Goal: Information Seeking & Learning: Find contact information

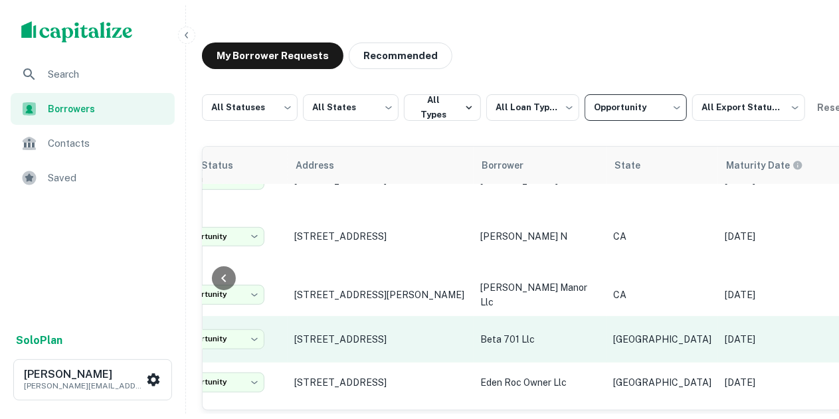
scroll to position [412, 73]
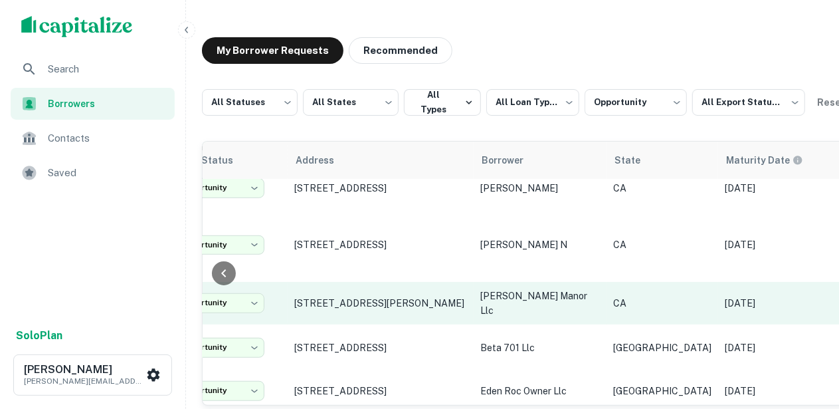
drag, startPoint x: 345, startPoint y: 284, endPoint x: 286, endPoint y: 261, distance: 63.3
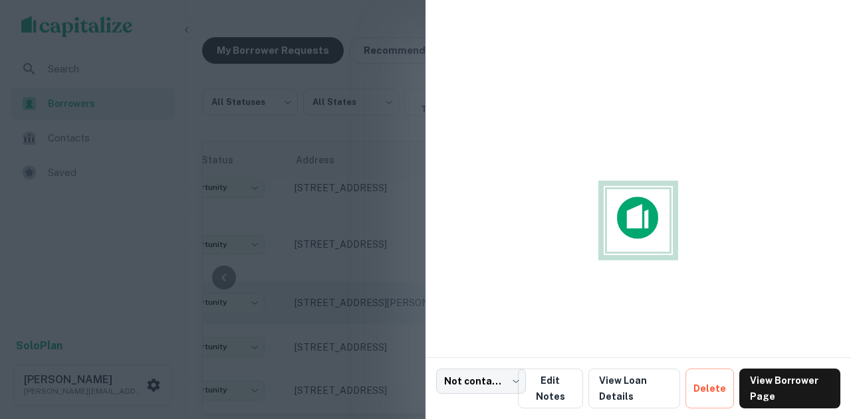
copy tr "​ [STREET_ADDRESS][PERSON_NAME]"
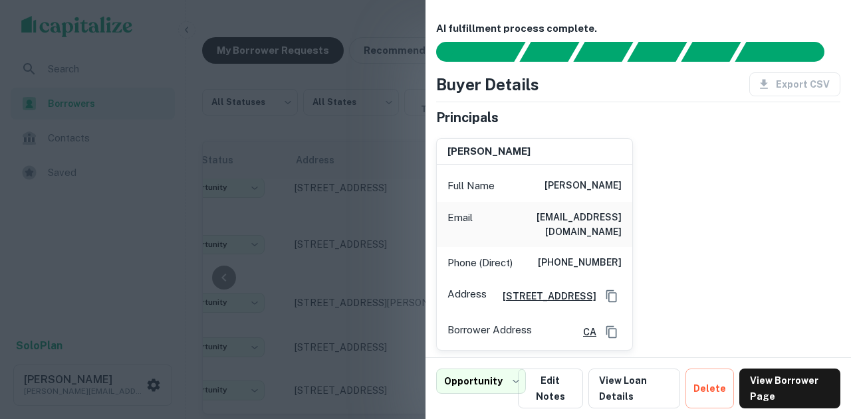
click at [292, 134] on div at bounding box center [425, 209] width 851 height 419
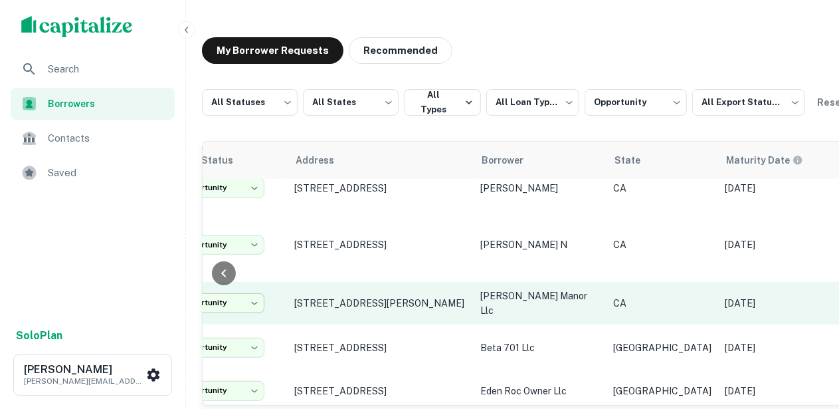
click at [260, 284] on body "**********" at bounding box center [419, 204] width 839 height 409
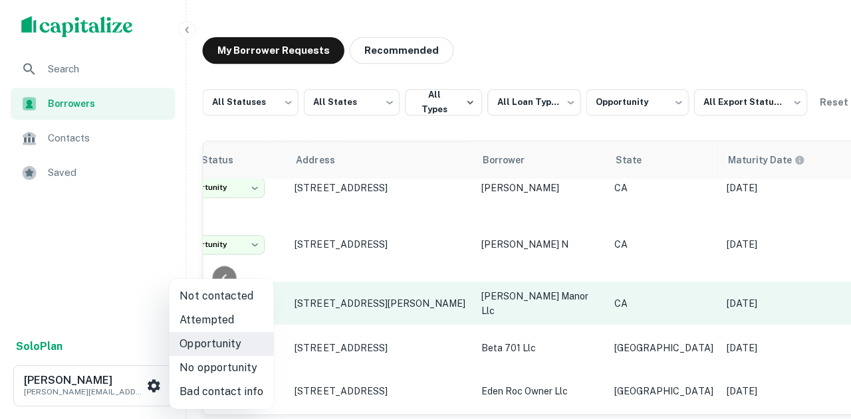
click at [253, 278] on div at bounding box center [425, 209] width 851 height 419
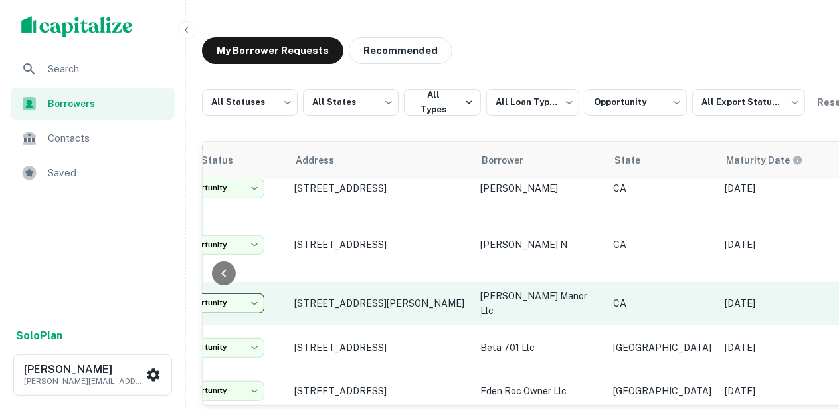
click at [253, 278] on body "**********" at bounding box center [419, 204] width 839 height 409
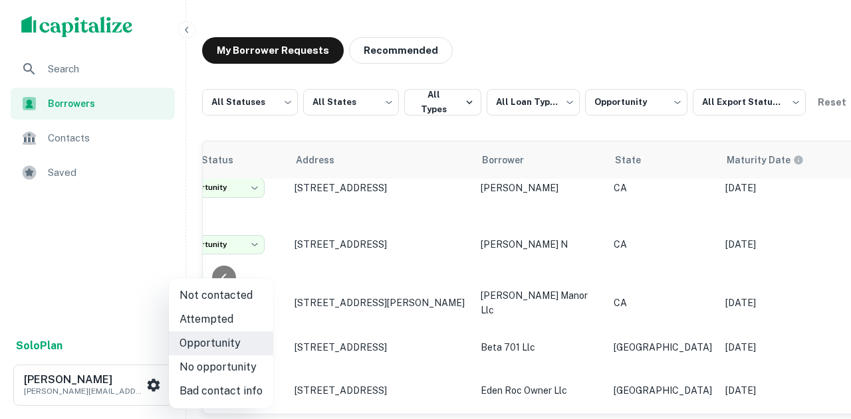
click at [223, 362] on li "No opportunity" at bounding box center [221, 368] width 104 height 24
type input "**********"
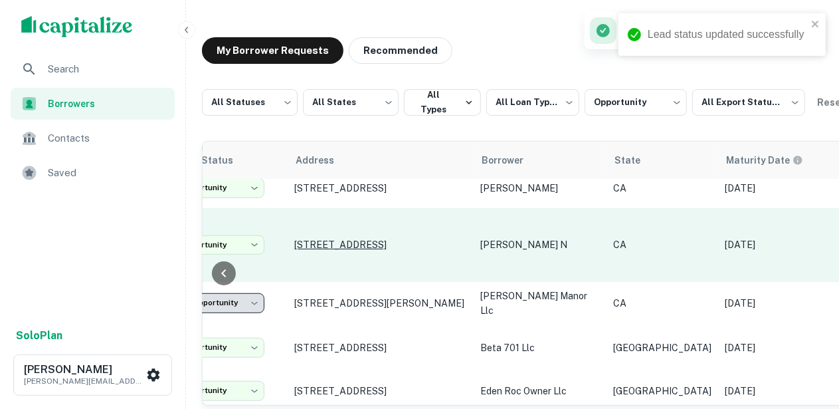
drag, startPoint x: 283, startPoint y: 229, endPoint x: 456, endPoint y: 234, distance: 172.8
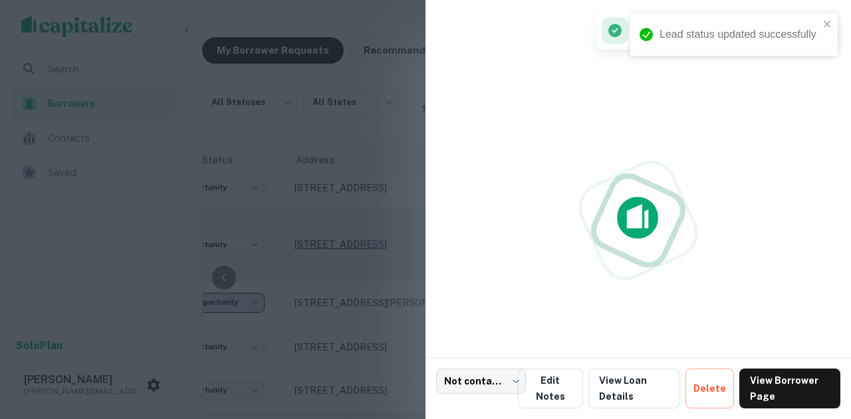
copy tr "​ [STREET_ADDRESS]"
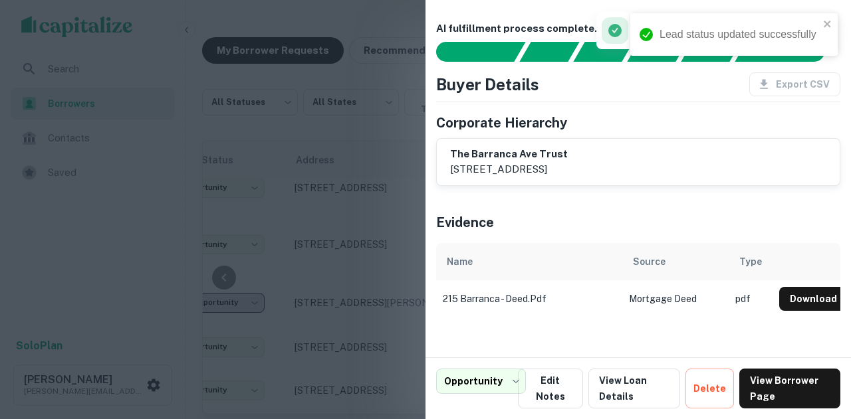
click at [344, 257] on div at bounding box center [425, 209] width 851 height 419
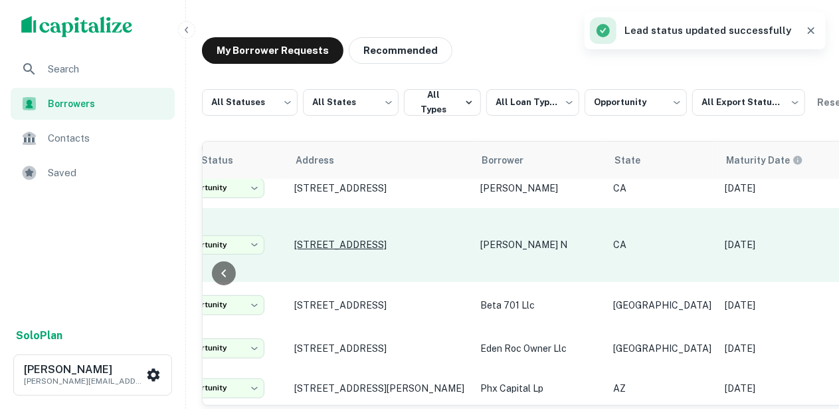
click at [369, 239] on p "[STREET_ADDRESS]" at bounding box center [380, 245] width 173 height 12
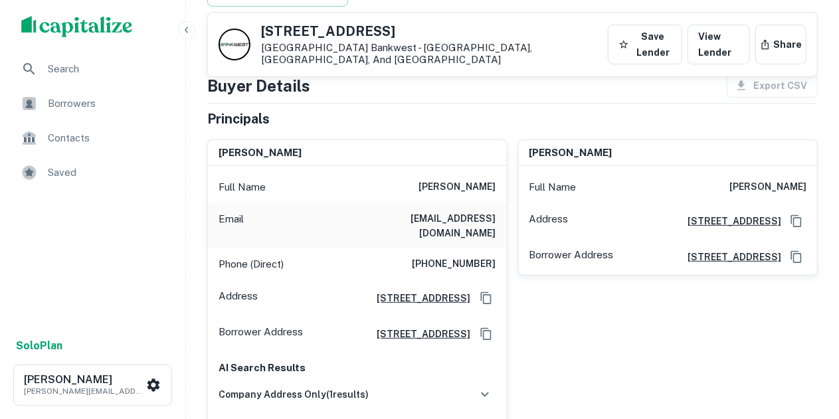
scroll to position [143, 0]
click at [574, 328] on div "[PERSON_NAME] Full Name [PERSON_NAME] Address [STREET_ADDRESS] Borrower Address…" at bounding box center [663, 318] width 311 height 376
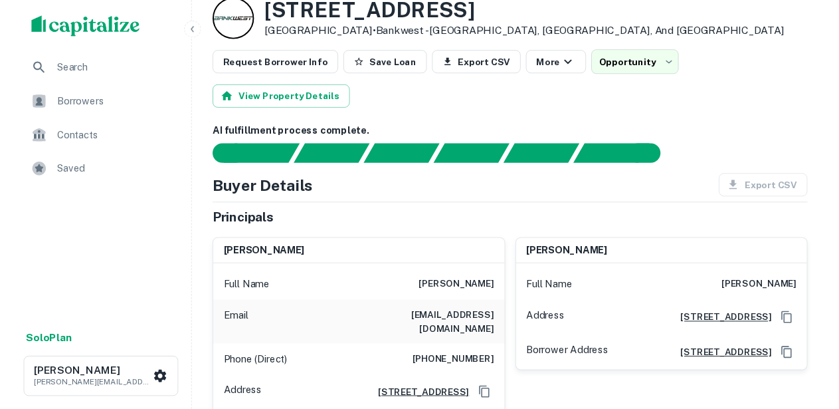
scroll to position [0, 0]
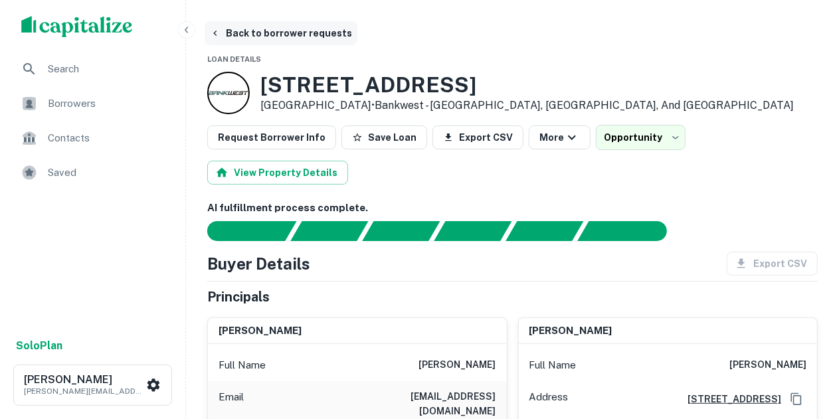
click at [223, 37] on button "Back to borrower requests" at bounding box center [281, 33] width 153 height 24
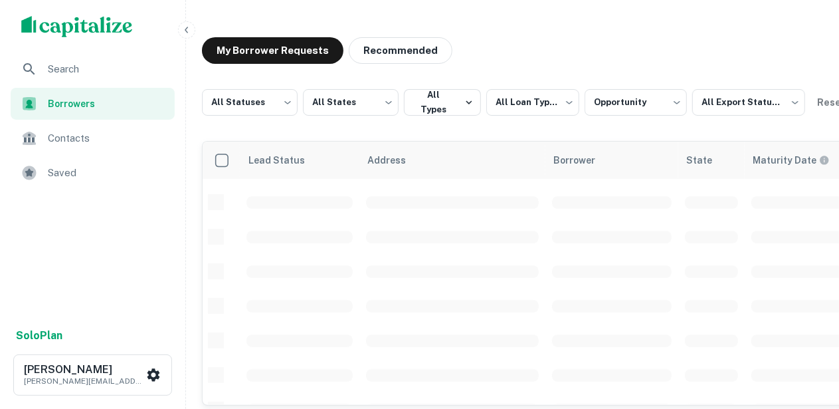
scroll to position [412, 0]
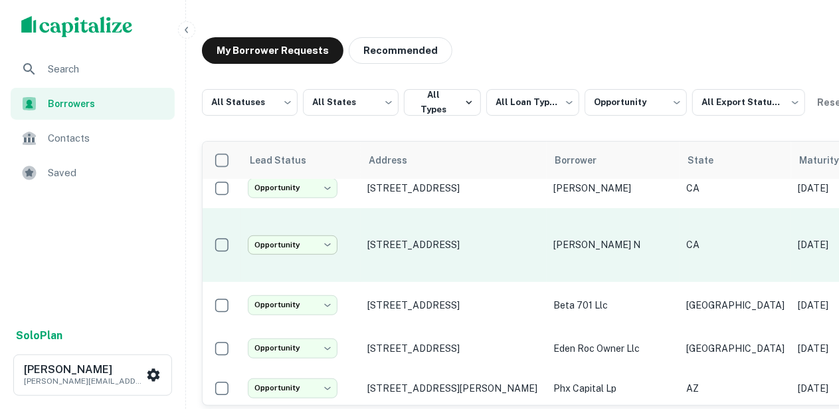
click at [301, 235] on body "**********" at bounding box center [419, 204] width 839 height 409
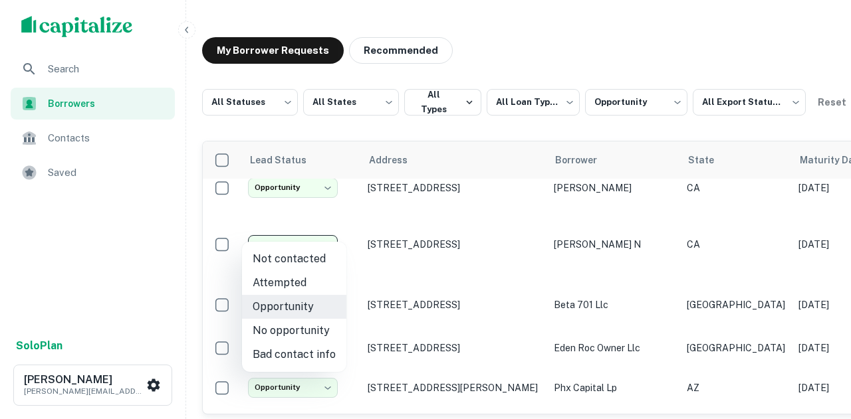
click at [300, 282] on li "Attempted" at bounding box center [294, 283] width 104 height 24
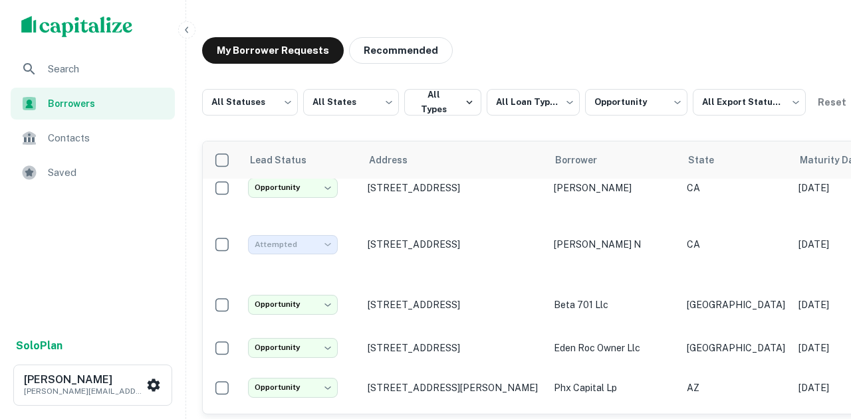
type input "*********"
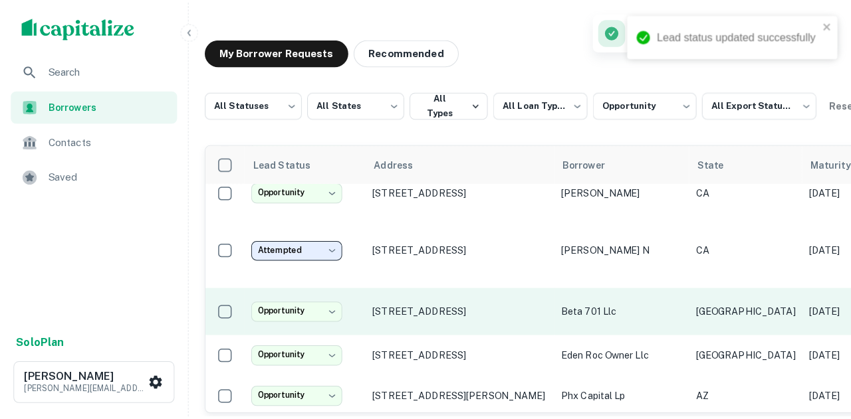
scroll to position [335, 0]
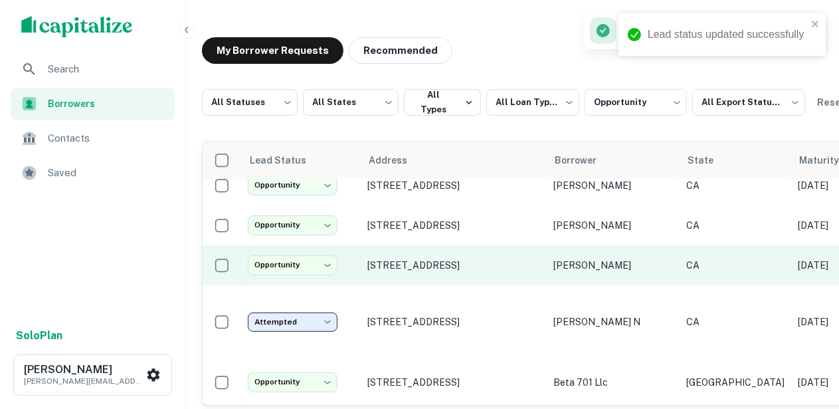
click at [565, 264] on p "[PERSON_NAME]" at bounding box center [614, 265] width 120 height 15
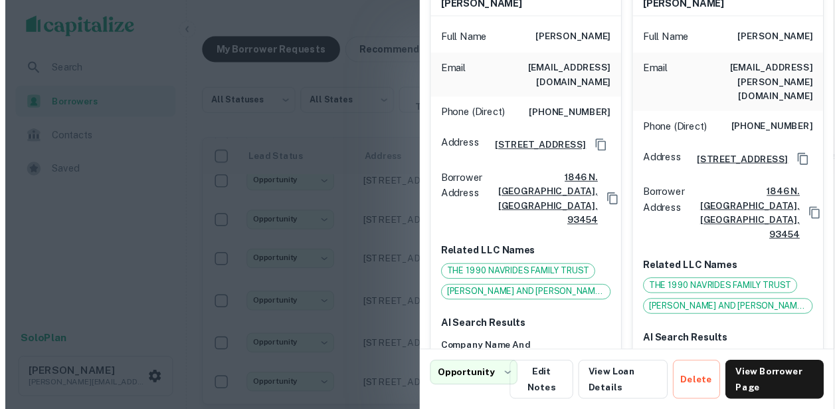
scroll to position [149, 0]
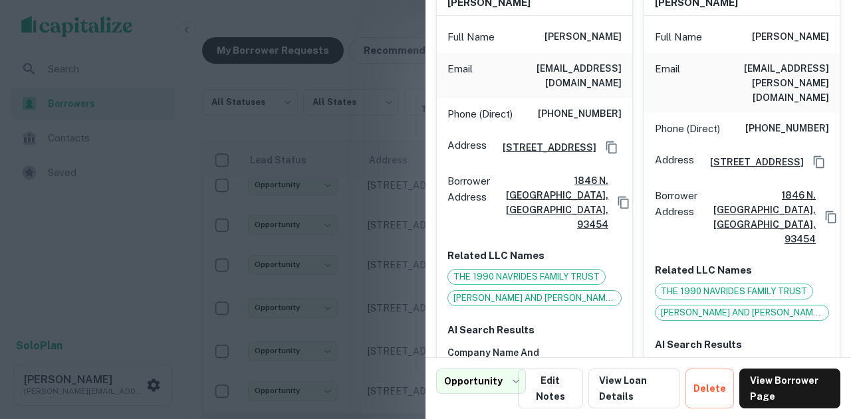
click at [369, 229] on div at bounding box center [425, 209] width 851 height 419
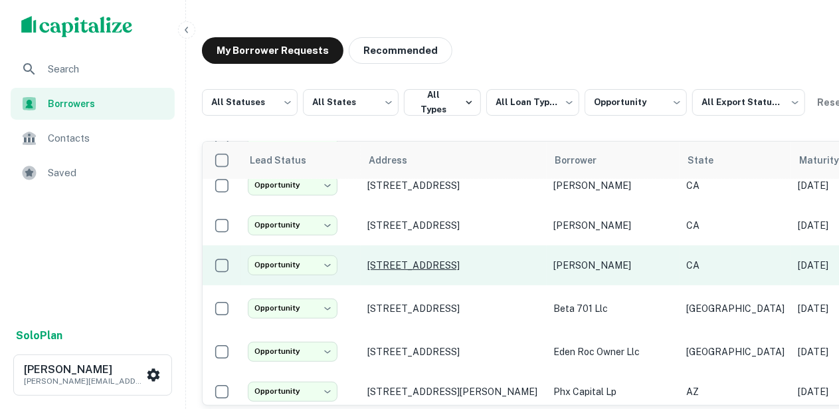
click at [391, 262] on p "[STREET_ADDRESS]" at bounding box center [454, 265] width 173 height 12
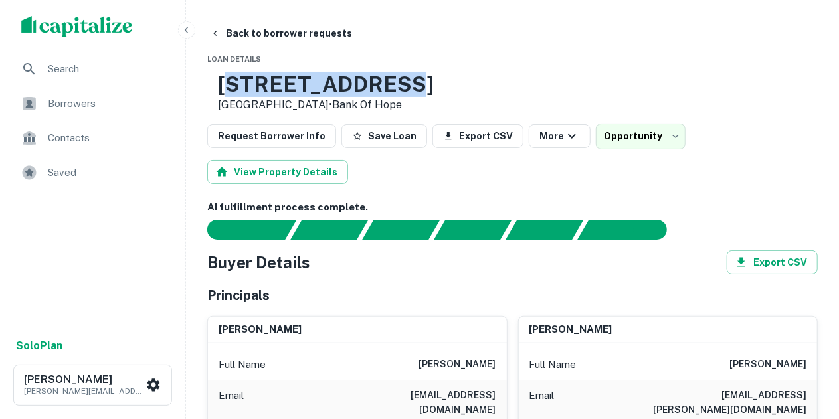
drag, startPoint x: 458, startPoint y: 80, endPoint x: 255, endPoint y: 84, distance: 203.4
click at [255, 84] on div "[STREET_ADDRESS] • Bank Of Hope" at bounding box center [512, 92] width 611 height 41
copy div "[STREET_ADDRESS]"
click at [215, 33] on icon "button" at bounding box center [214, 33] width 3 height 5
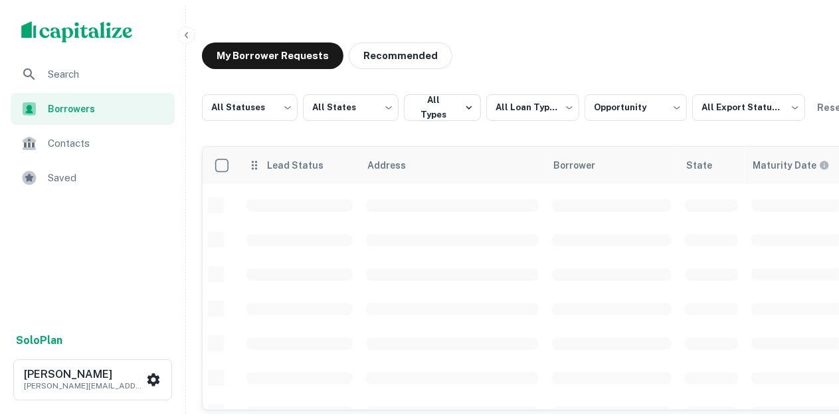
scroll to position [335, 0]
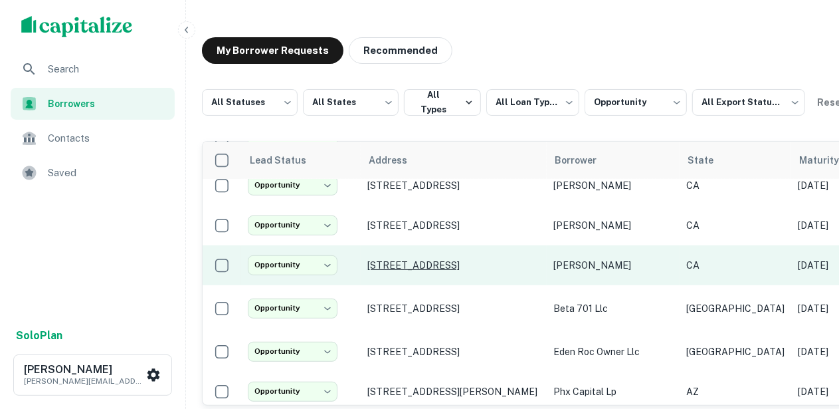
click at [412, 262] on p "[STREET_ADDRESS]" at bounding box center [454, 265] width 173 height 12
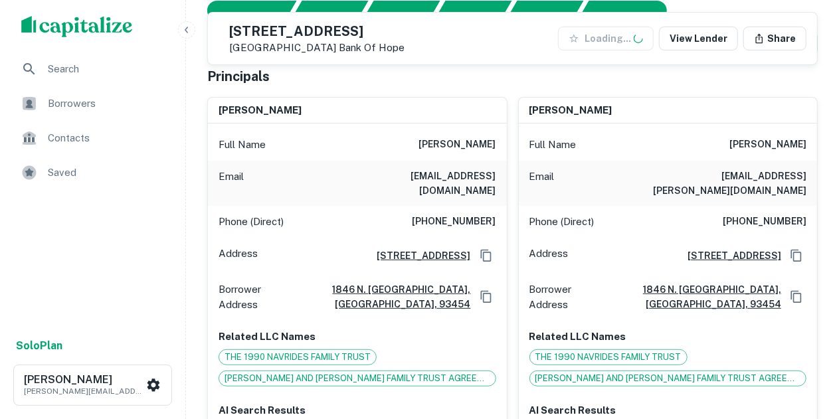
scroll to position [175, 0]
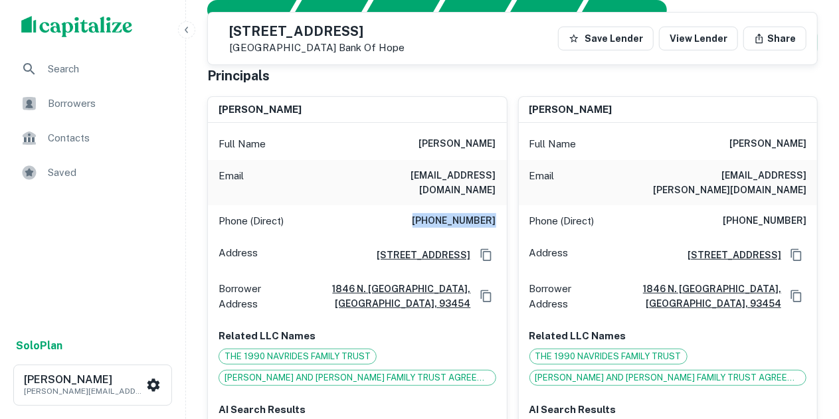
drag, startPoint x: 416, startPoint y: 207, endPoint x: 506, endPoint y: 198, distance: 90.8
click at [506, 205] on div "Phone (Direct) [PHONE_NUMBER]" at bounding box center [357, 221] width 299 height 32
copy h6 "[PHONE_NUMBER]"
click at [716, 215] on div "Phone (Direct) [PHONE_NUMBER]" at bounding box center [668, 221] width 299 height 32
click at [710, 205] on div "Phone (Direct) [PHONE_NUMBER]" at bounding box center [668, 221] width 299 height 32
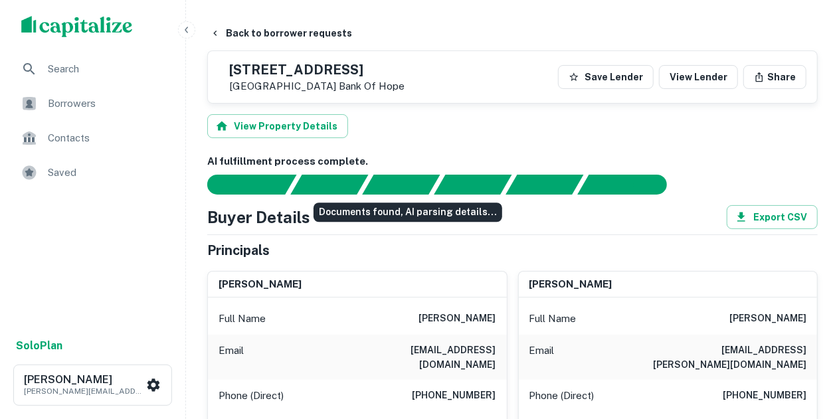
scroll to position [173, 0]
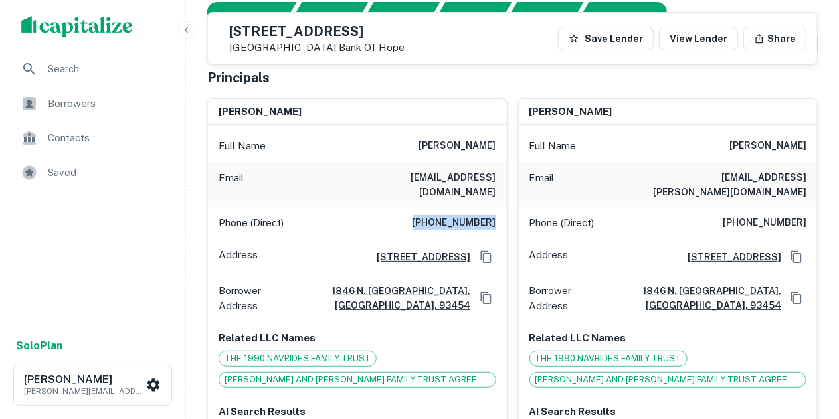
drag, startPoint x: 418, startPoint y: 208, endPoint x: 496, endPoint y: 209, distance: 77.8
click at [496, 215] on h6 "[PHONE_NUMBER]" at bounding box center [455, 223] width 84 height 16
copy h6 "[PHONE_NUMBER]"
click at [650, 207] on div "Phone (Direct) [PHONE_NUMBER]" at bounding box center [668, 223] width 299 height 32
drag, startPoint x: 711, startPoint y: 146, endPoint x: 811, endPoint y: 154, distance: 100.0
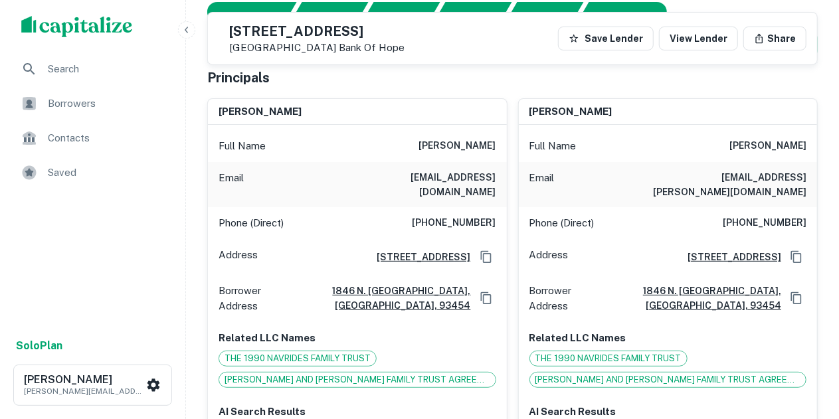
click at [811, 154] on div "Full Name [PERSON_NAME]" at bounding box center [668, 146] width 299 height 32
copy h6 "[PERSON_NAME]"
click at [338, 124] on div "[PERSON_NAME]" at bounding box center [357, 112] width 299 height 27
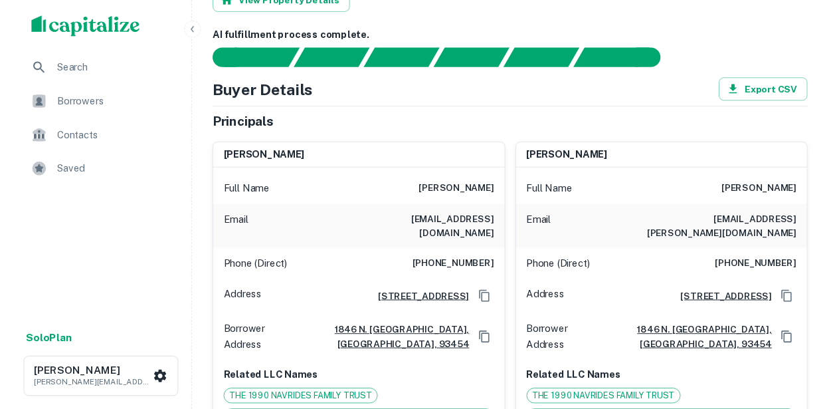
scroll to position [0, 0]
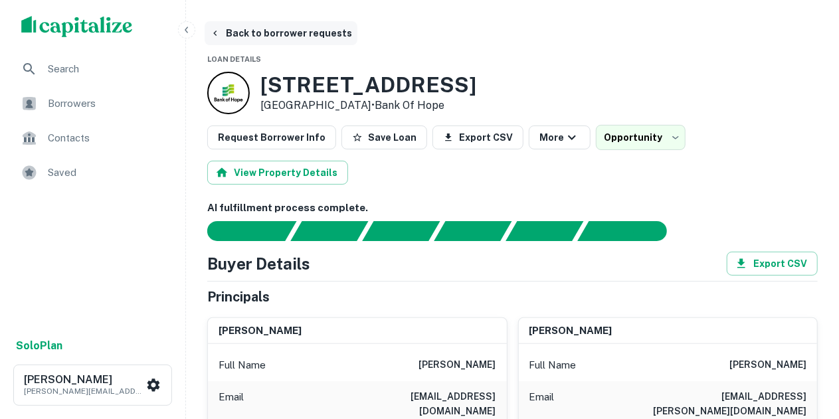
click at [216, 32] on icon "button" at bounding box center [215, 33] width 11 height 11
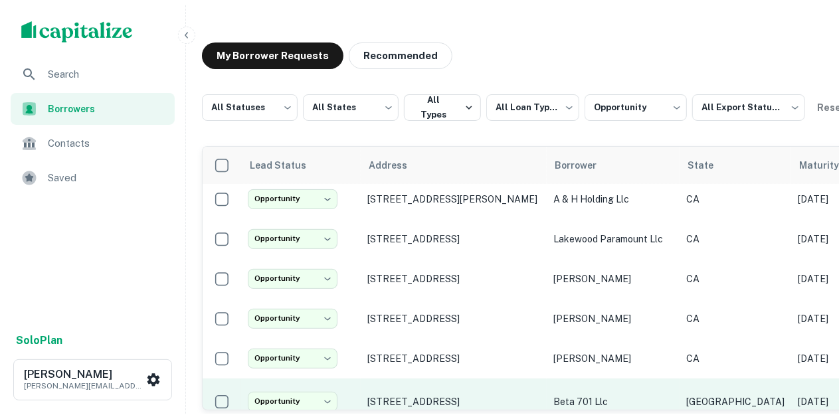
scroll to position [246, 0]
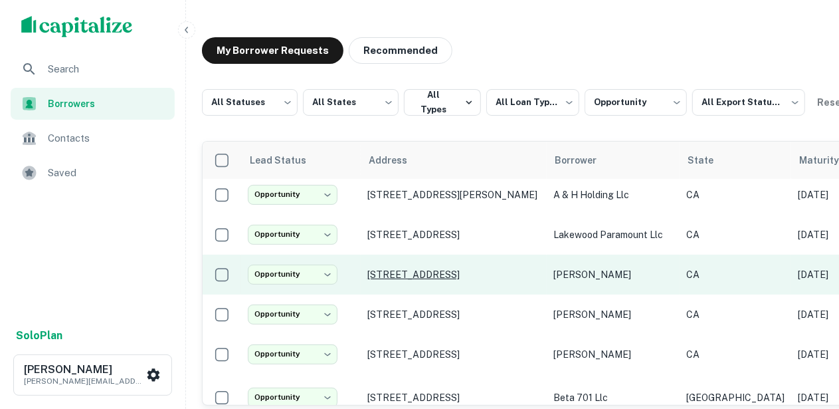
click at [439, 272] on p "[STREET_ADDRESS]" at bounding box center [454, 274] width 173 height 12
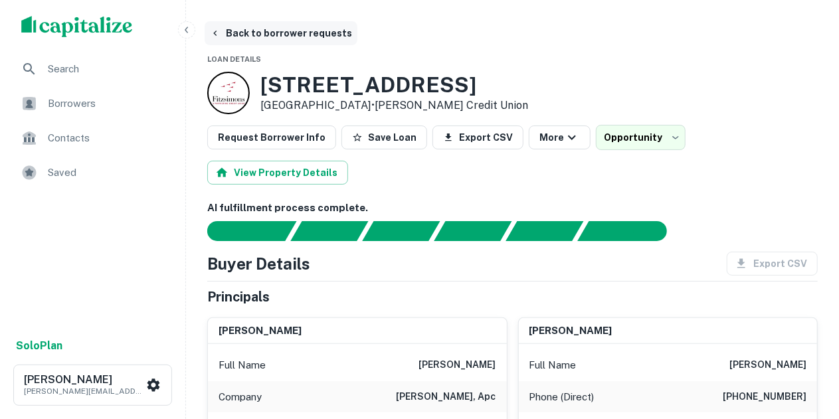
click at [219, 33] on icon "button" at bounding box center [215, 33] width 11 height 11
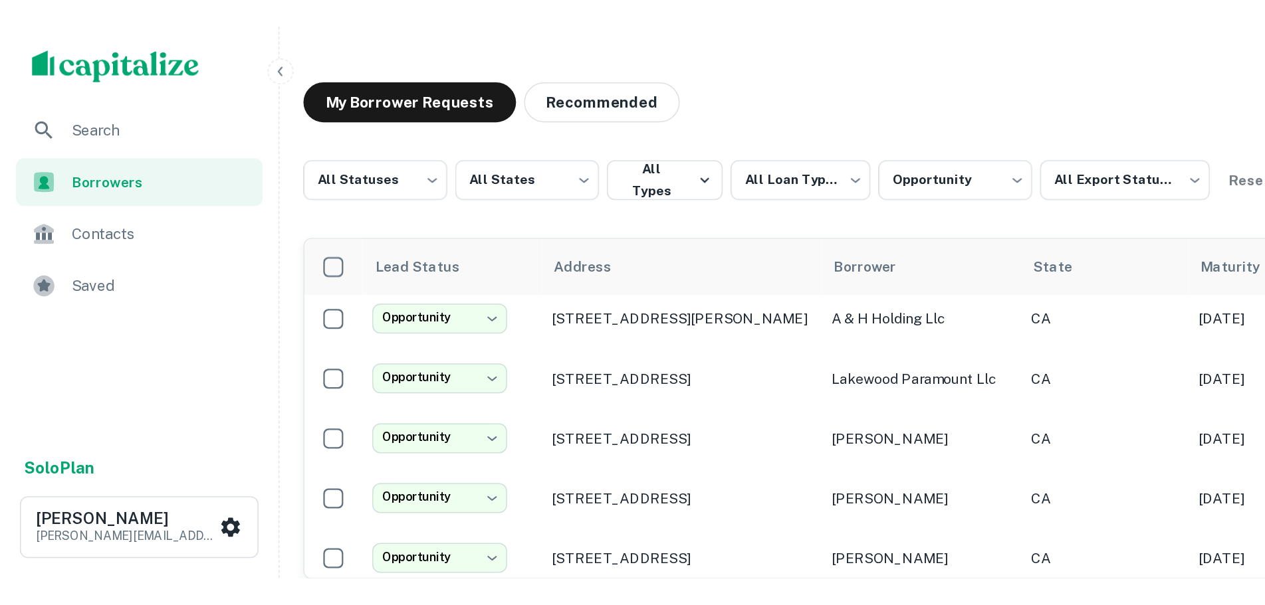
scroll to position [246, 0]
